Goal: Check status: Check status

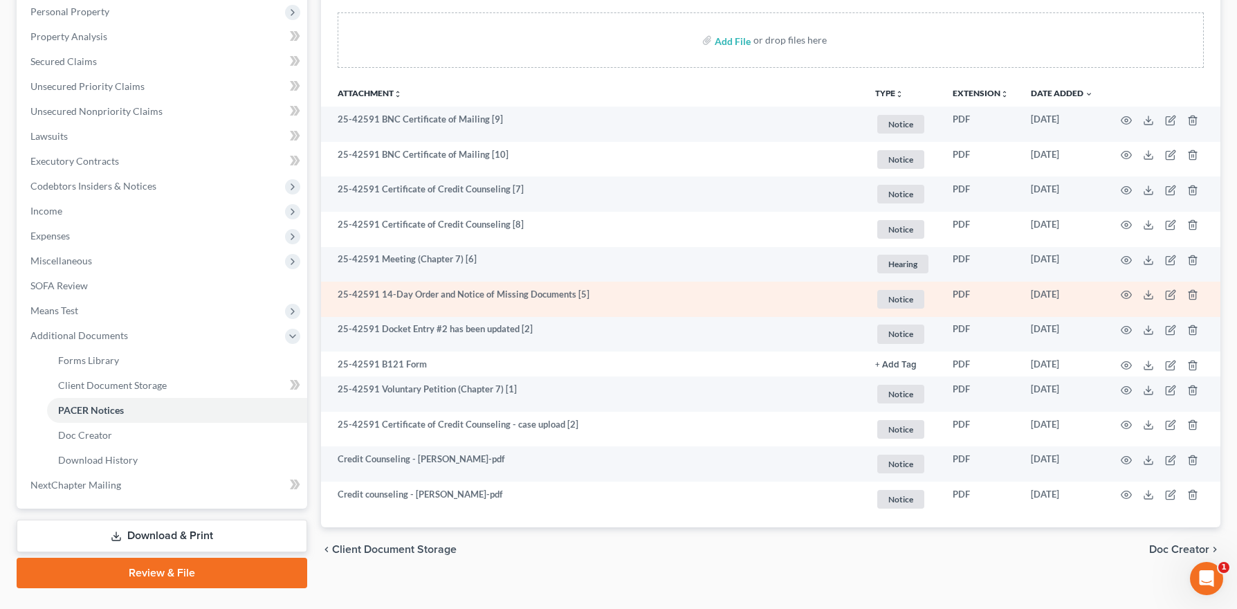
scroll to position [245, 0]
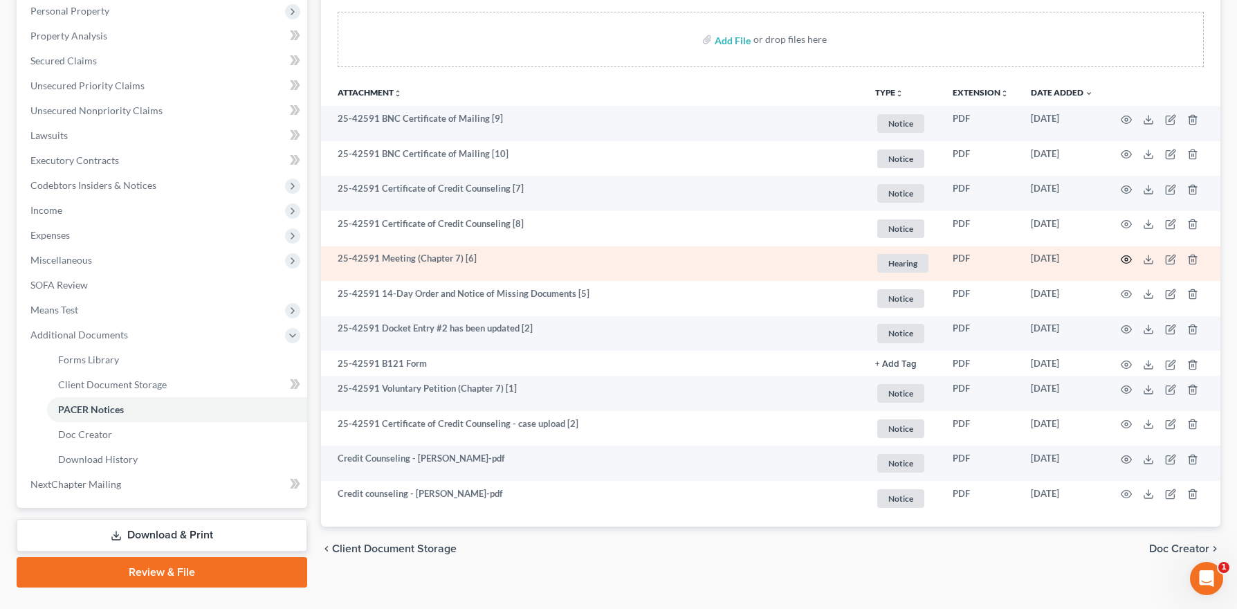
click at [1128, 259] on icon "button" at bounding box center [1125, 259] width 11 height 11
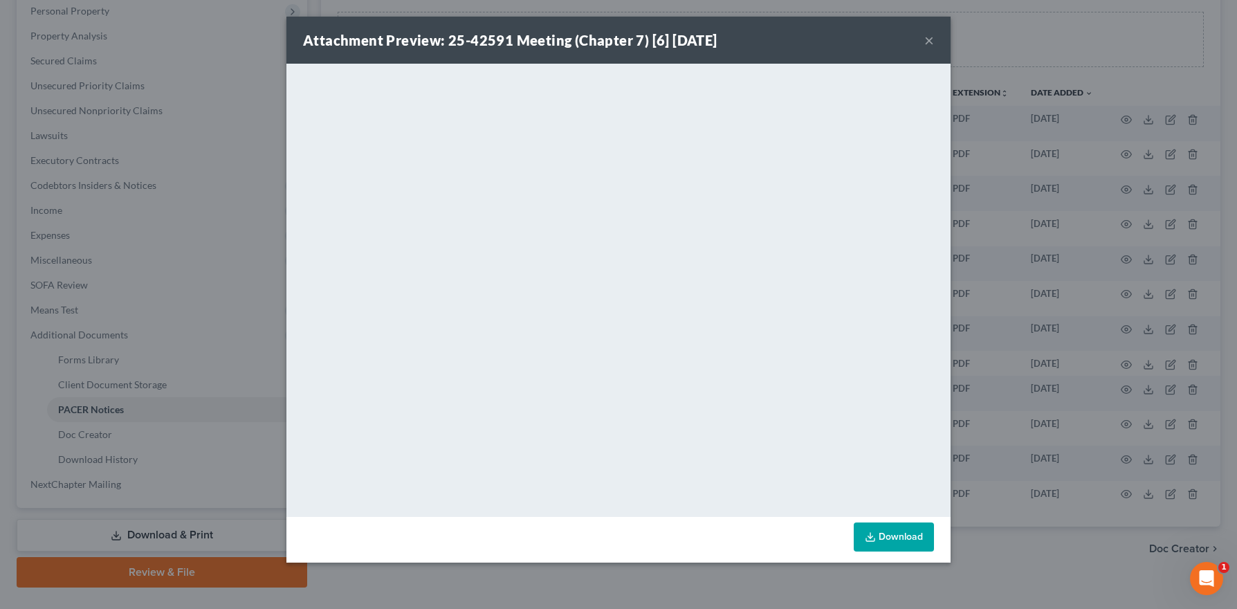
click at [933, 41] on button "×" at bounding box center [929, 40] width 10 height 17
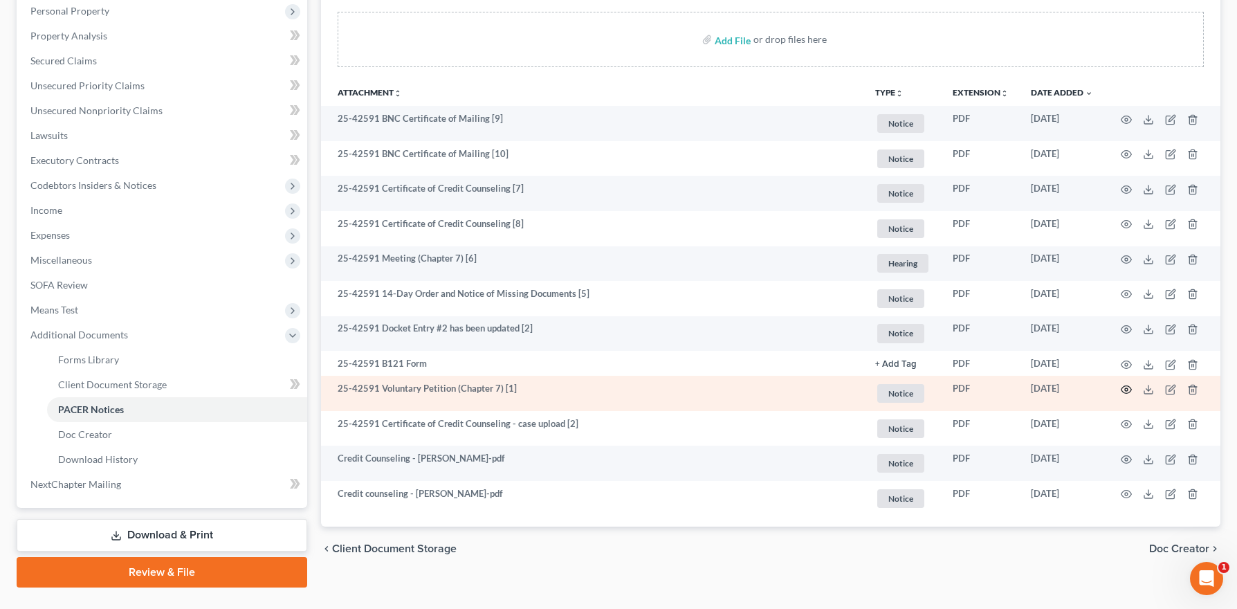
click at [1127, 385] on icon "button" at bounding box center [1126, 389] width 10 height 8
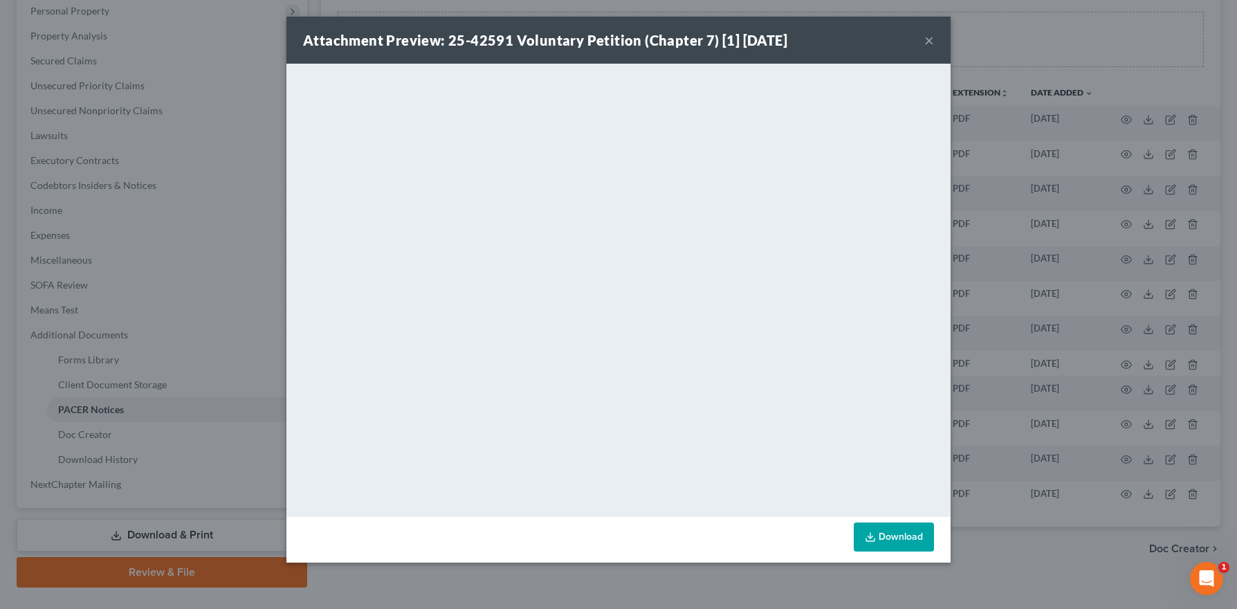
click at [930, 41] on button "×" at bounding box center [929, 40] width 10 height 17
